Goal: Subscribe to service/newsletter

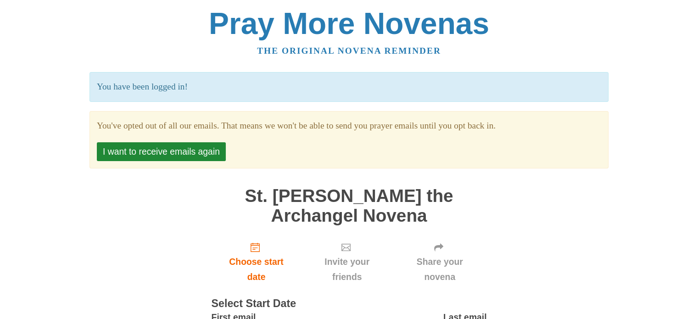
drag, startPoint x: 169, startPoint y: 159, endPoint x: 168, endPoint y: 209, distance: 50.0
click at [168, 209] on div "Pray More Novenas The original novena reminder You have been logged in! You've …" at bounding box center [349, 202] width 537 height 404
click at [168, 151] on button "I want to receive emails again" at bounding box center [161, 151] width 129 height 19
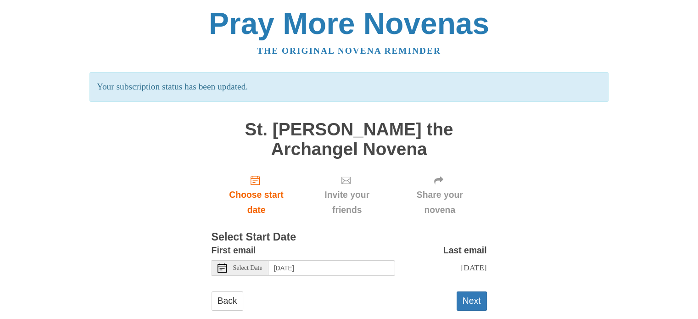
scroll to position [26, 0]
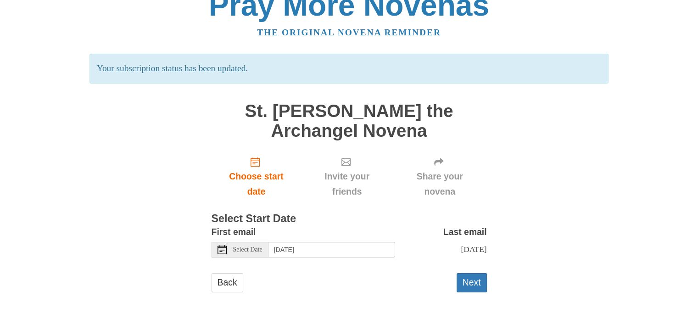
click at [243, 246] on span "Select Date" at bounding box center [247, 249] width 29 height 6
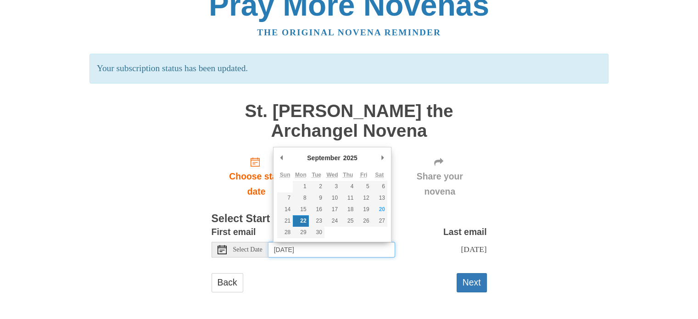
type input "Saturday, September 20th"
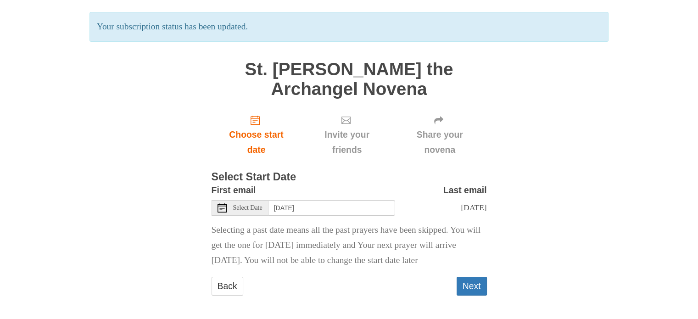
scroll to position [86, 0]
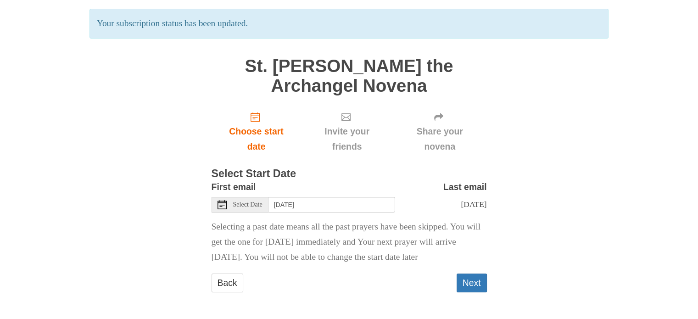
click at [475, 292] on button "Next" at bounding box center [472, 283] width 30 height 19
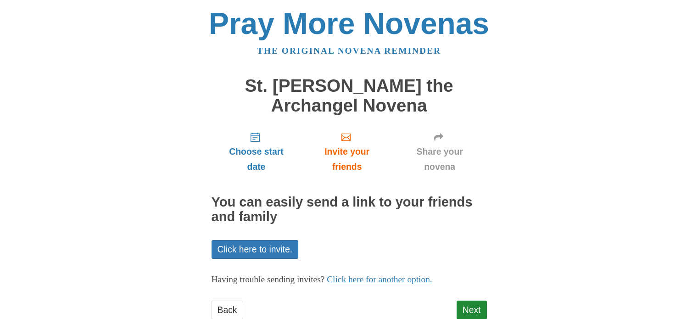
scroll to position [27, 0]
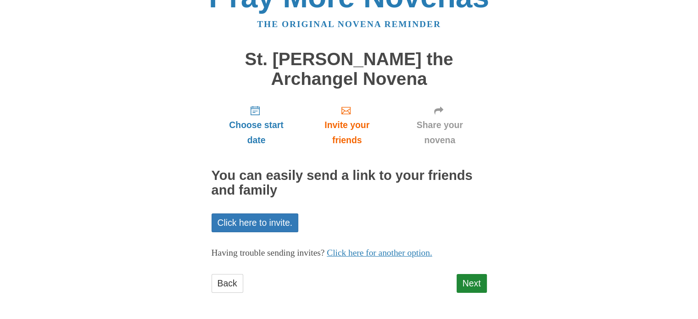
click at [476, 288] on link "Next" at bounding box center [472, 283] width 30 height 19
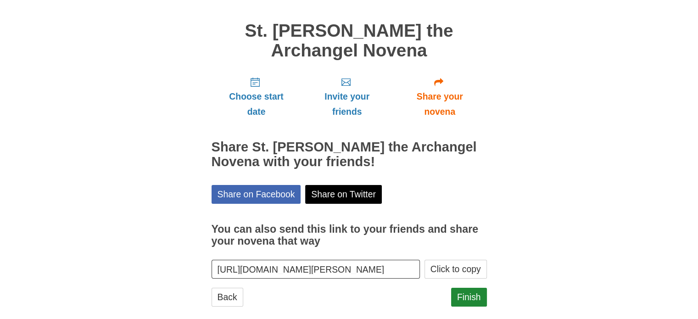
scroll to position [68, 0]
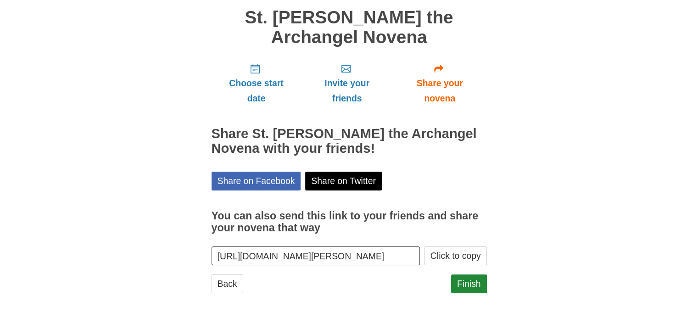
click at [455, 252] on button "Click to copy" at bounding box center [456, 255] width 62 height 19
click at [464, 285] on link "Finish" at bounding box center [469, 283] width 36 height 19
